Goal: Information Seeking & Learning: Find specific fact

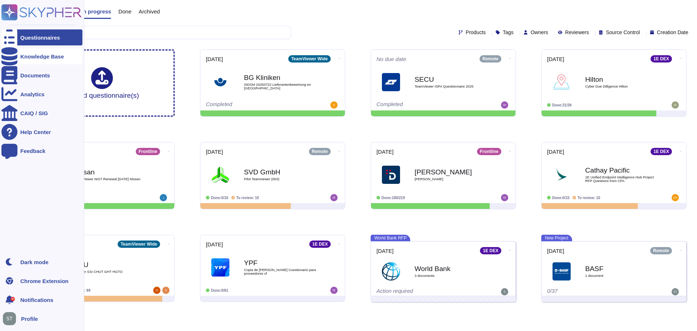
click at [10, 56] on icon at bounding box center [9, 56] width 16 height 18
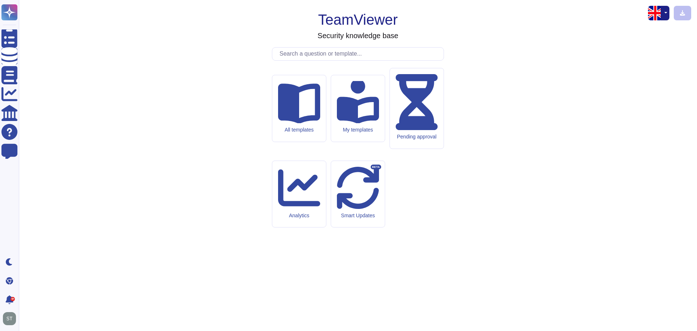
click at [308, 60] on input "text" at bounding box center [360, 54] width 168 height 13
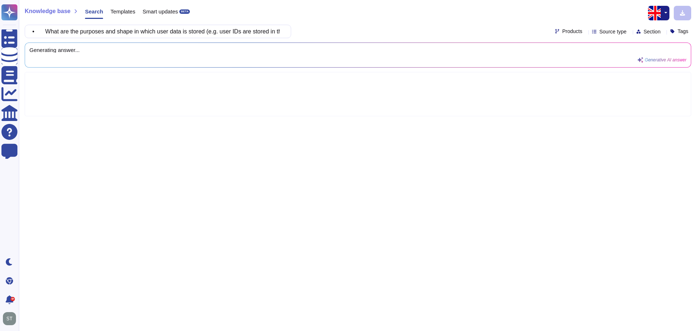
drag, startPoint x: 288, startPoint y: 33, endPoint x: 38, endPoint y: 37, distance: 249.9
click at [38, 37] on div "• What are the purposes and shape in which user data is stored (e.g. user IDs a…" at bounding box center [158, 31] width 267 height 13
click at [52, 35] on input "• What are the purposes and shape in which user data is stored (e.g. user IDs a…" at bounding box center [156, 31] width 255 height 13
drag, startPoint x: 52, startPoint y: 34, endPoint x: 33, endPoint y: 33, distance: 18.5
click at [33, 33] on div "• What are the purposes and shape in which user data is stored (e.g. user IDs a…" at bounding box center [158, 31] width 267 height 13
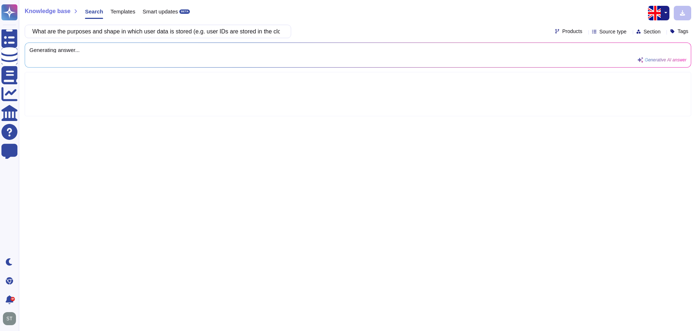
type input "What are the purposes and shape in which user data is stored (e.g. user IDs are…"
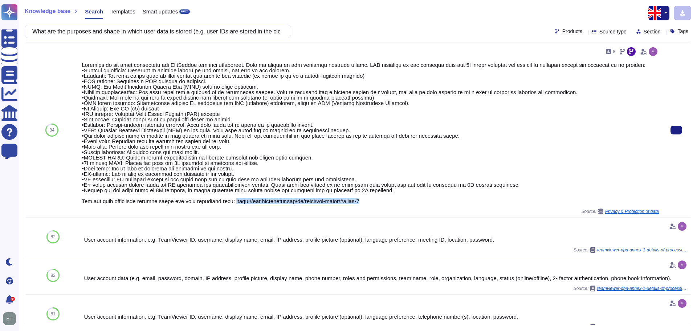
drag, startPoint x: 377, startPoint y: 198, endPoint x: 232, endPoint y: 202, distance: 145.6
click at [232, 202] on div at bounding box center [370, 133] width 577 height 142
copy div "[URL][DOMAIN_NAME]"
